Goal: Navigation & Orientation: Find specific page/section

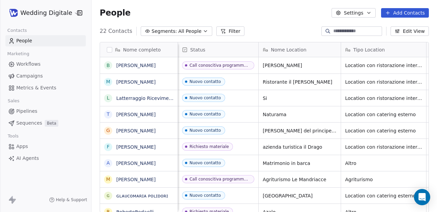
scroll to position [187, 346]
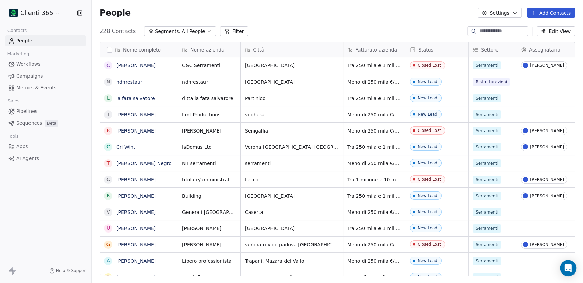
scroll to position [249, 491]
click at [55, 12] on html "Clienti 365 Contacts People Marketing Workflows Campaigns Metrics & Events Sale…" at bounding box center [291, 141] width 583 height 283
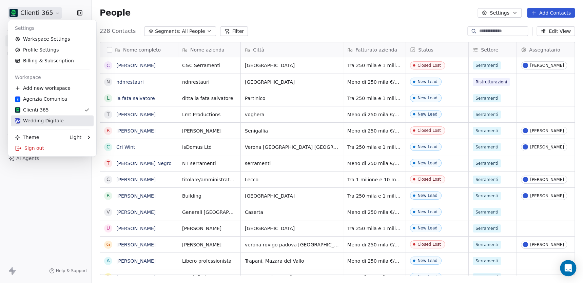
click at [50, 119] on div "Wedding Digitale" at bounding box center [39, 120] width 49 height 7
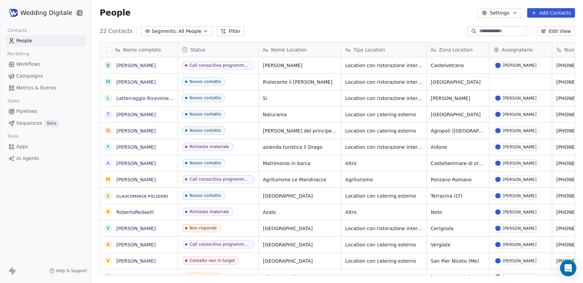
scroll to position [249, 491]
